Goal: Check status: Check status

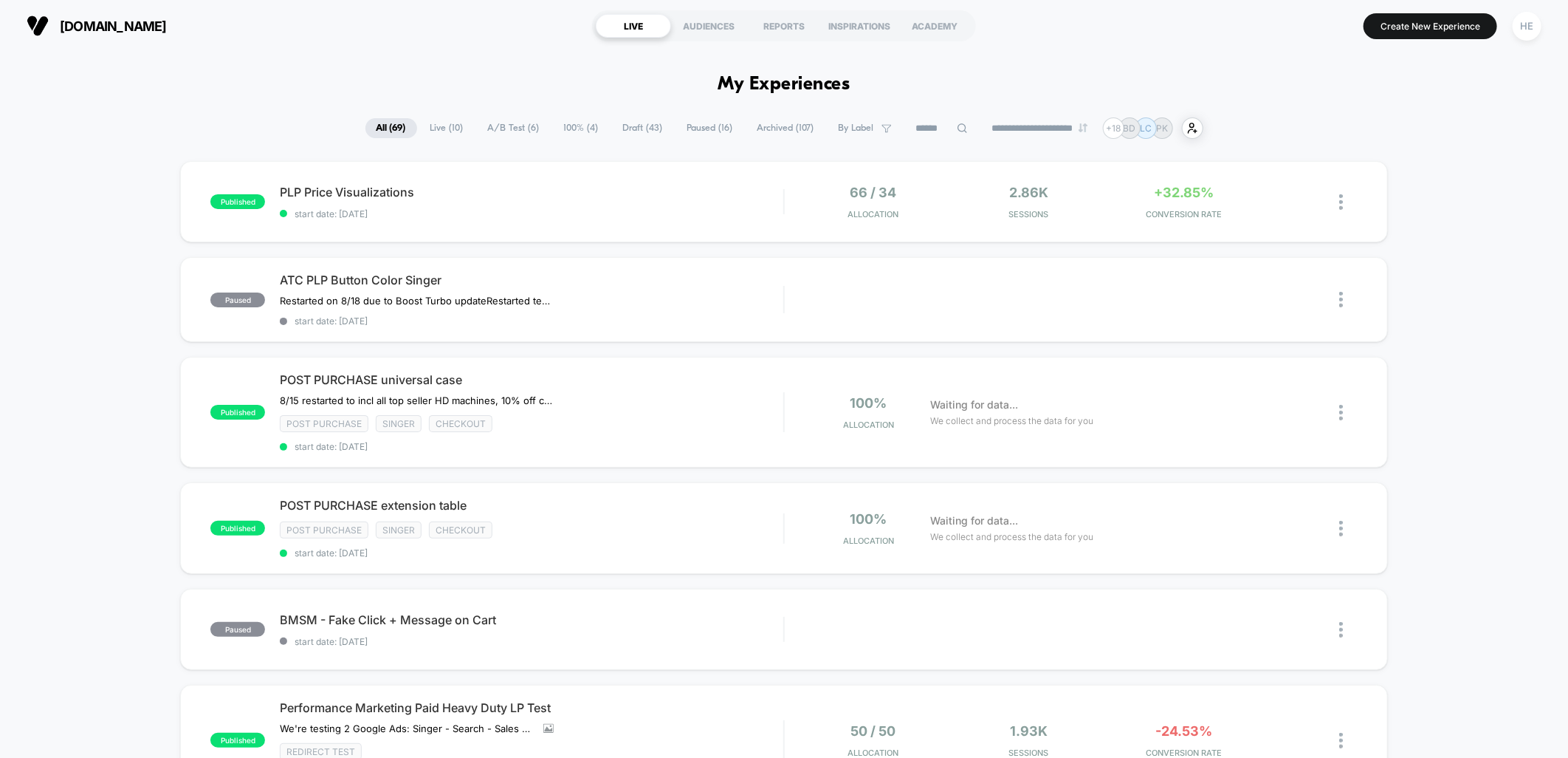
click at [434, 129] on span "Live ( 10 )" at bounding box center [447, 128] width 56 height 20
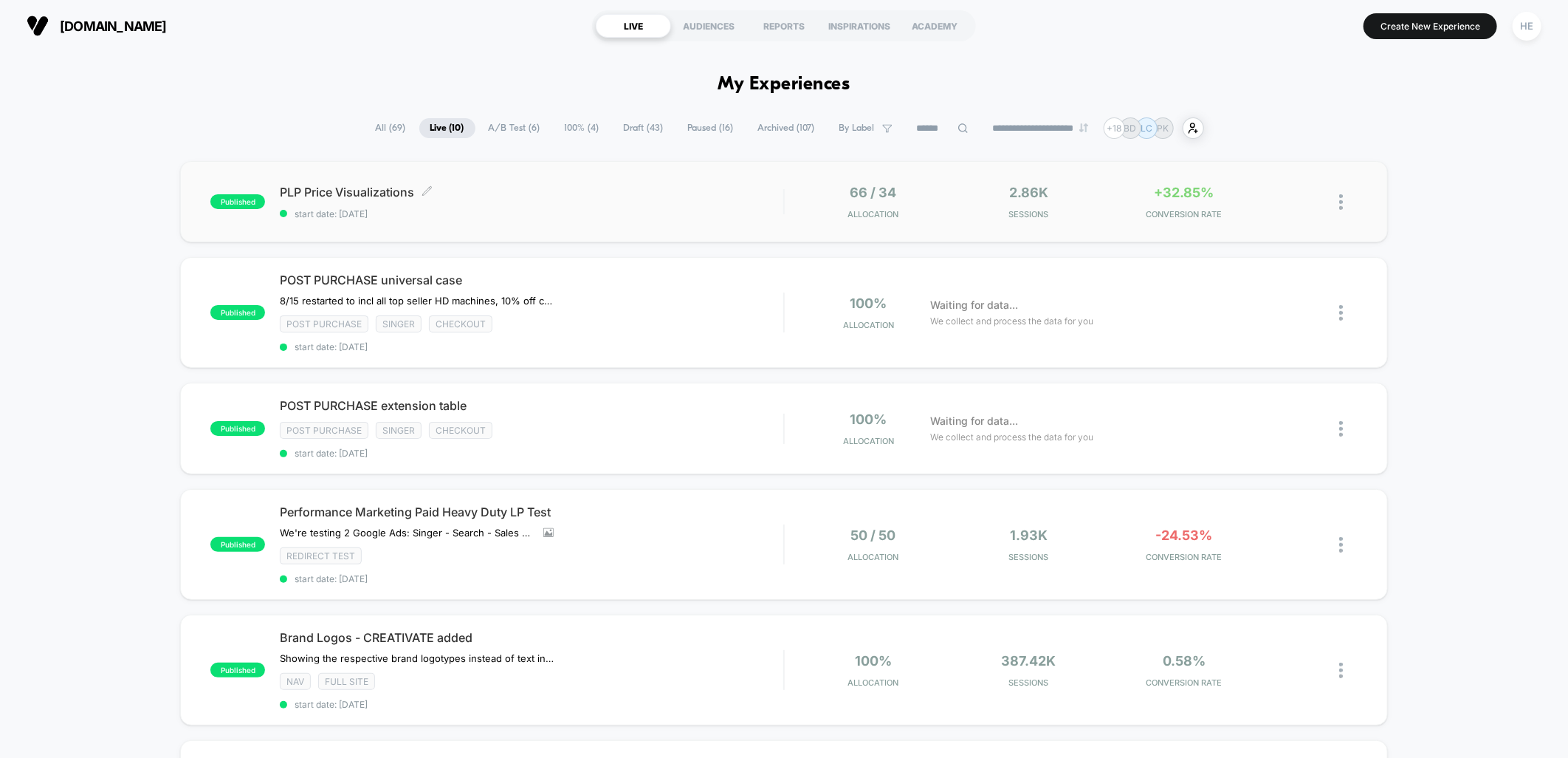
click at [639, 209] on span "start date: [DATE]" at bounding box center [531, 214] width 503 height 11
